Goal: Information Seeking & Learning: Understand process/instructions

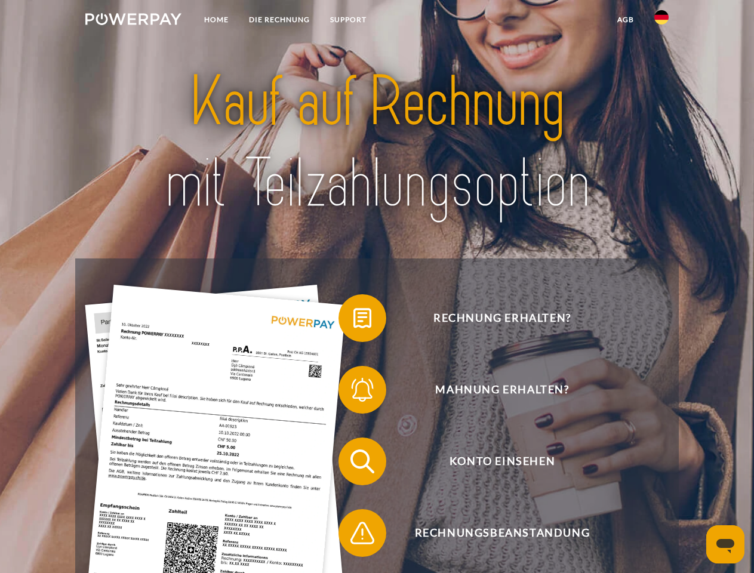
click at [133, 21] on img at bounding box center [133, 19] width 96 height 12
click at [662, 21] on img at bounding box center [661, 17] width 14 height 14
click at [625, 20] on link "agb" at bounding box center [625, 19] width 37 height 21
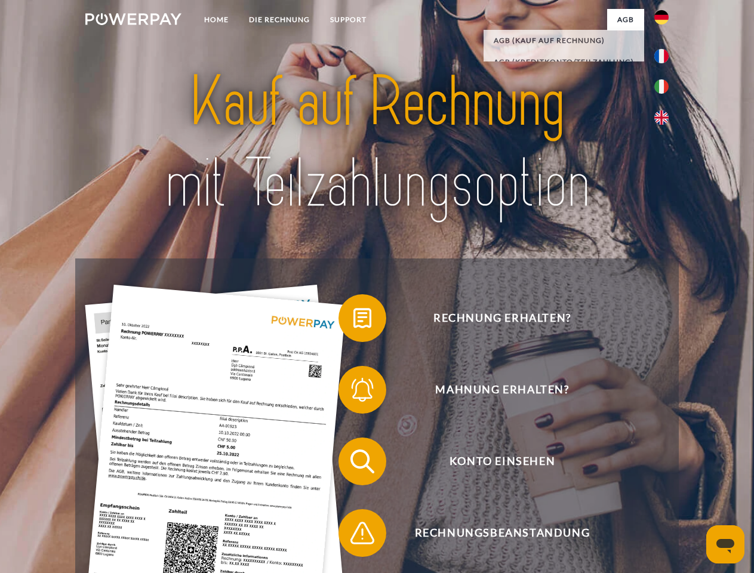
click at [353, 321] on span at bounding box center [345, 318] width 60 height 60
click at [353, 392] on span at bounding box center [345, 390] width 60 height 60
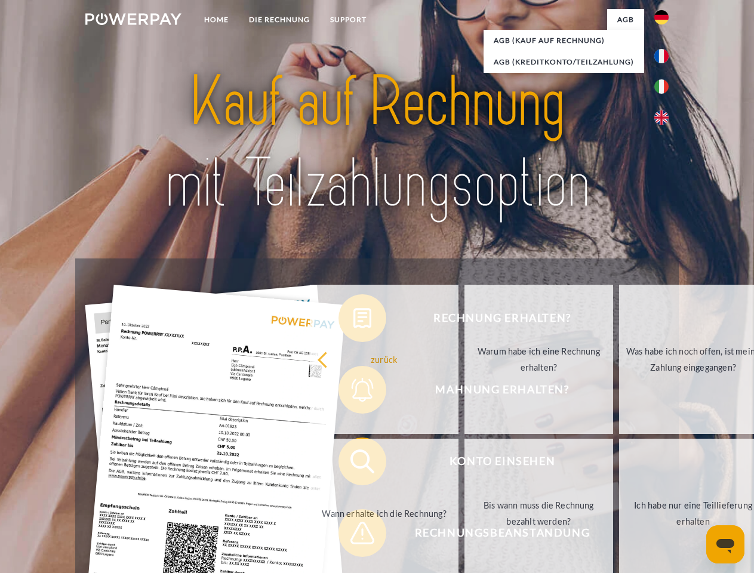
click at [465, 464] on link "Bis wann muss die Rechnung bezahlt werden?" at bounding box center [539, 513] width 149 height 149
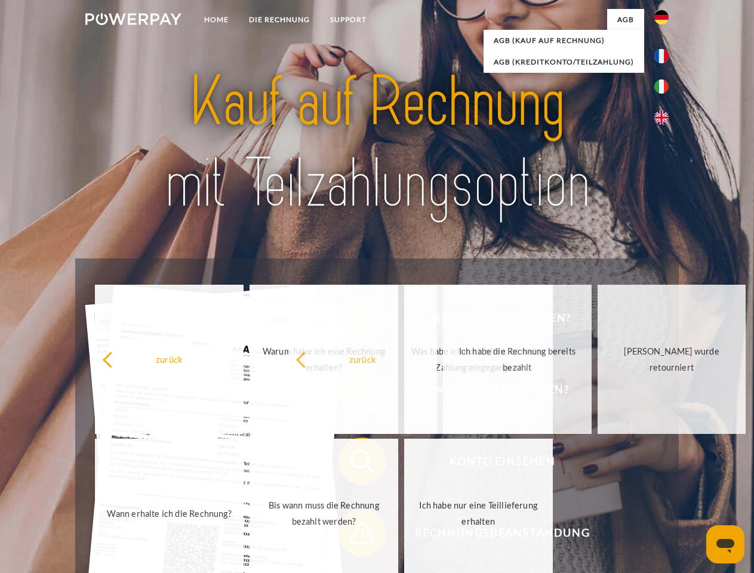
click at [353, 536] on span at bounding box center [345, 533] width 60 height 60
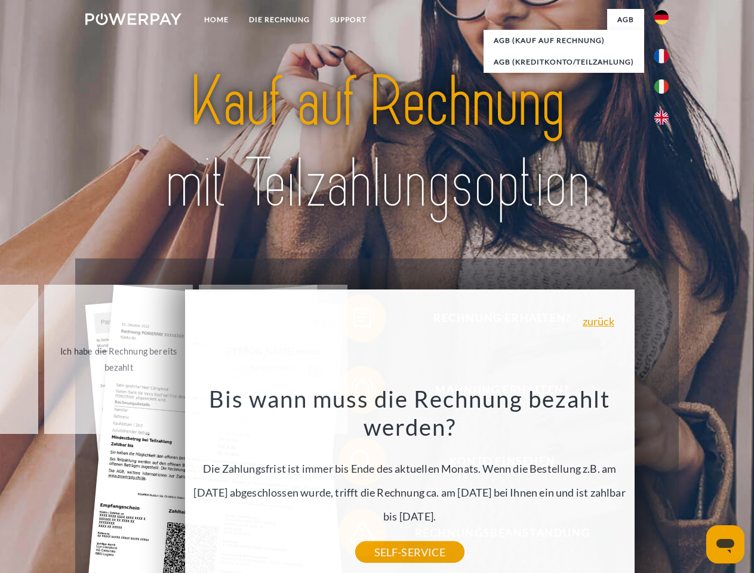
click at [725, 545] on icon "Messaging-Fenster öffnen" at bounding box center [725, 546] width 18 height 14
